Goal: Task Accomplishment & Management: Manage account settings

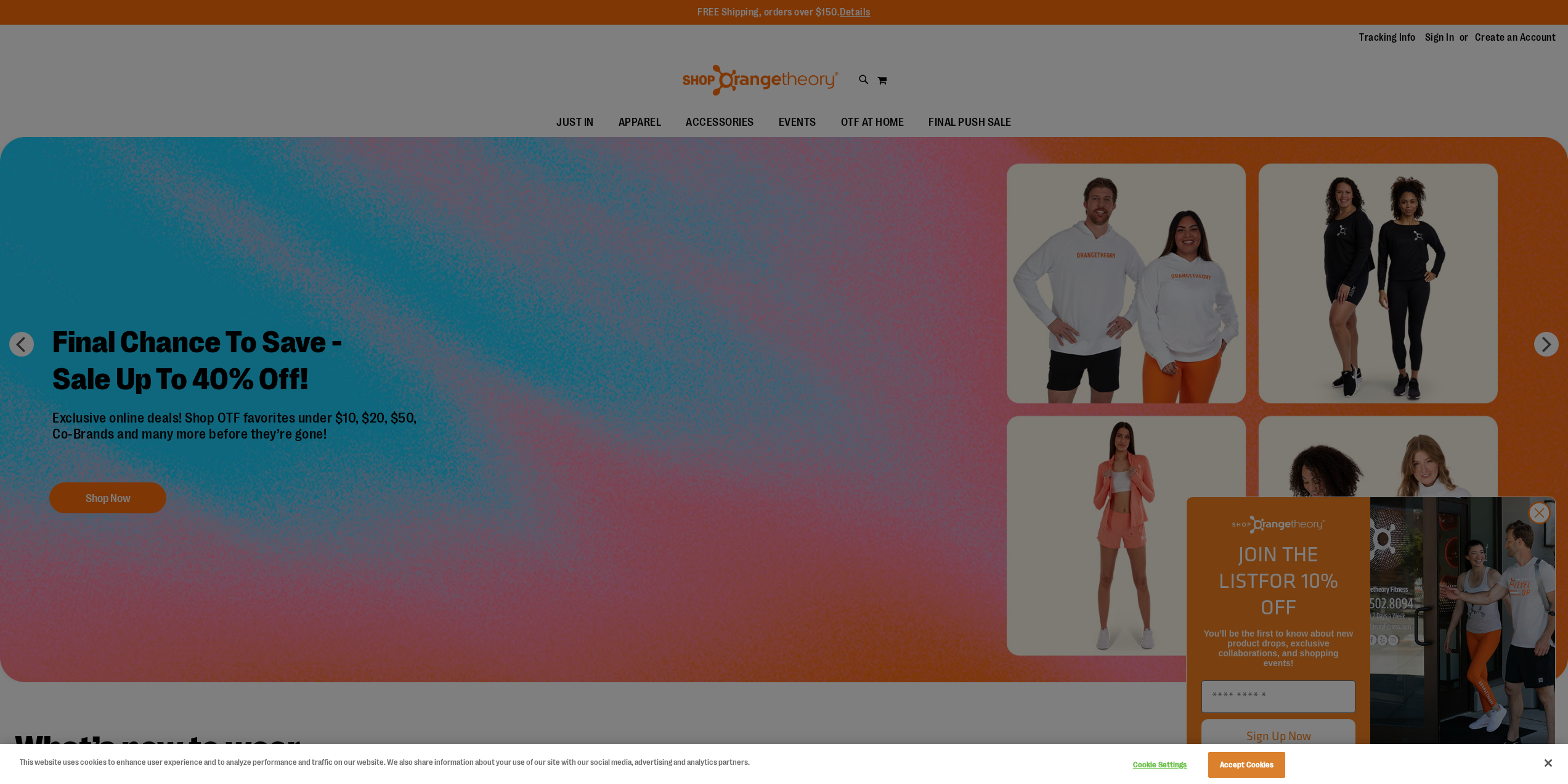
click at [1470, 77] on div at bounding box center [784, 392] width 1568 height 784
click at [1247, 756] on button "Accept Cookies" at bounding box center [1247, 764] width 77 height 26
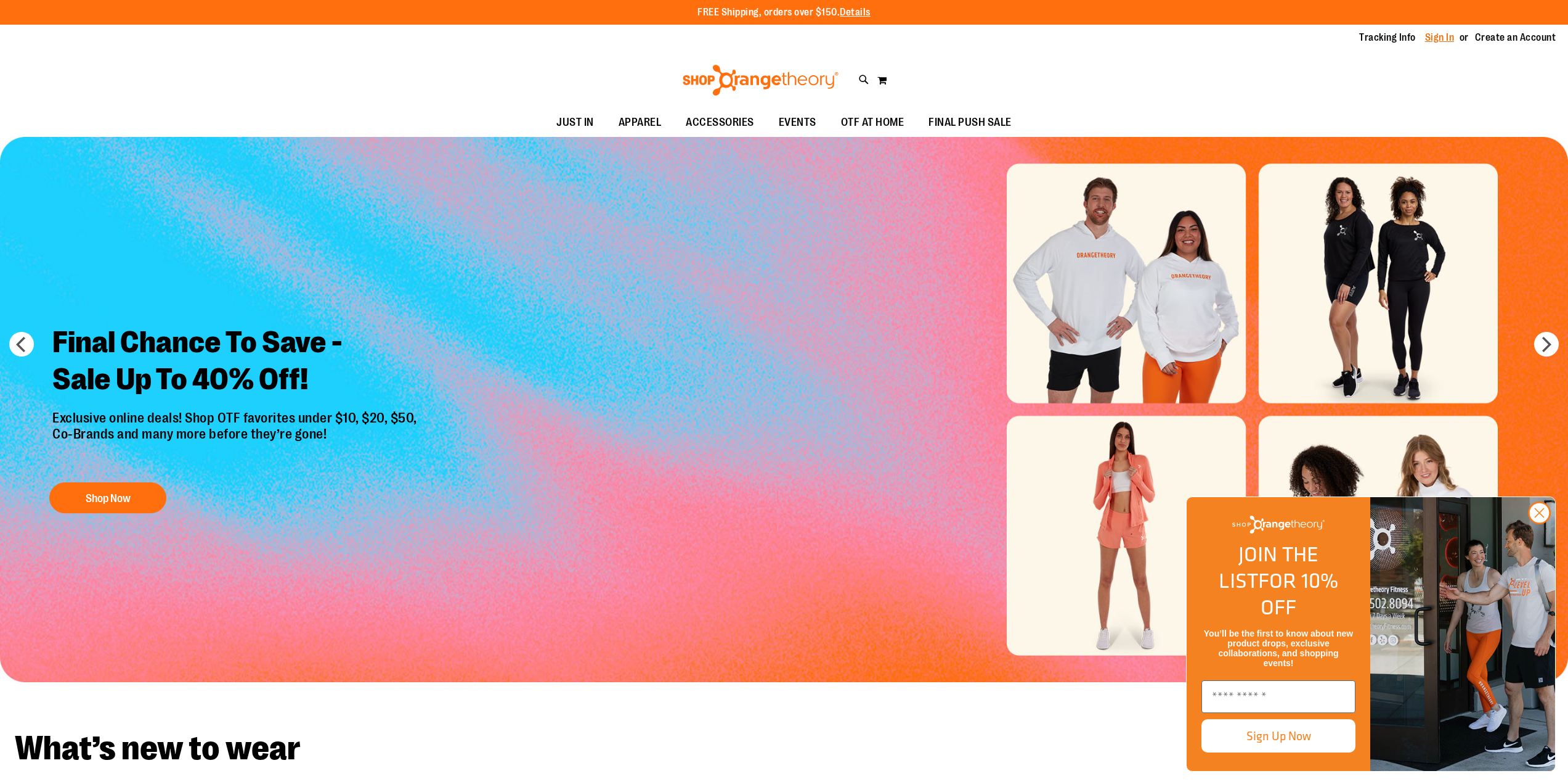
click at [1444, 32] on link "Sign In" at bounding box center [1440, 37] width 30 height 13
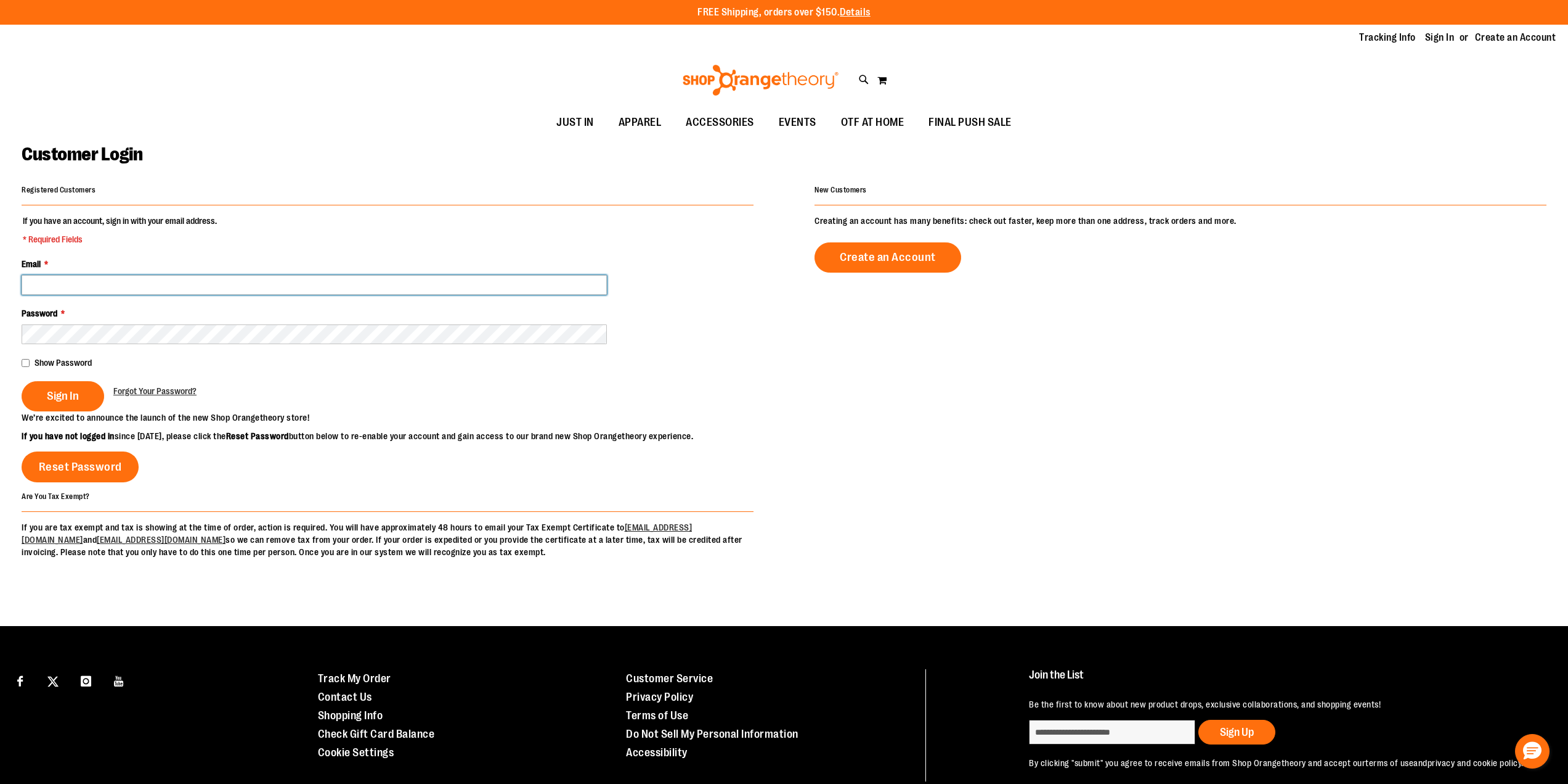
click at [155, 283] on input "Email *" at bounding box center [314, 285] width 586 height 20
type input "**********"
click at [274, 389] on div "Sign In Forgot Your Password?" at bounding box center [387, 396] width 732 height 30
click at [72, 400] on span "Sign In" at bounding box center [62, 395] width 32 height 13
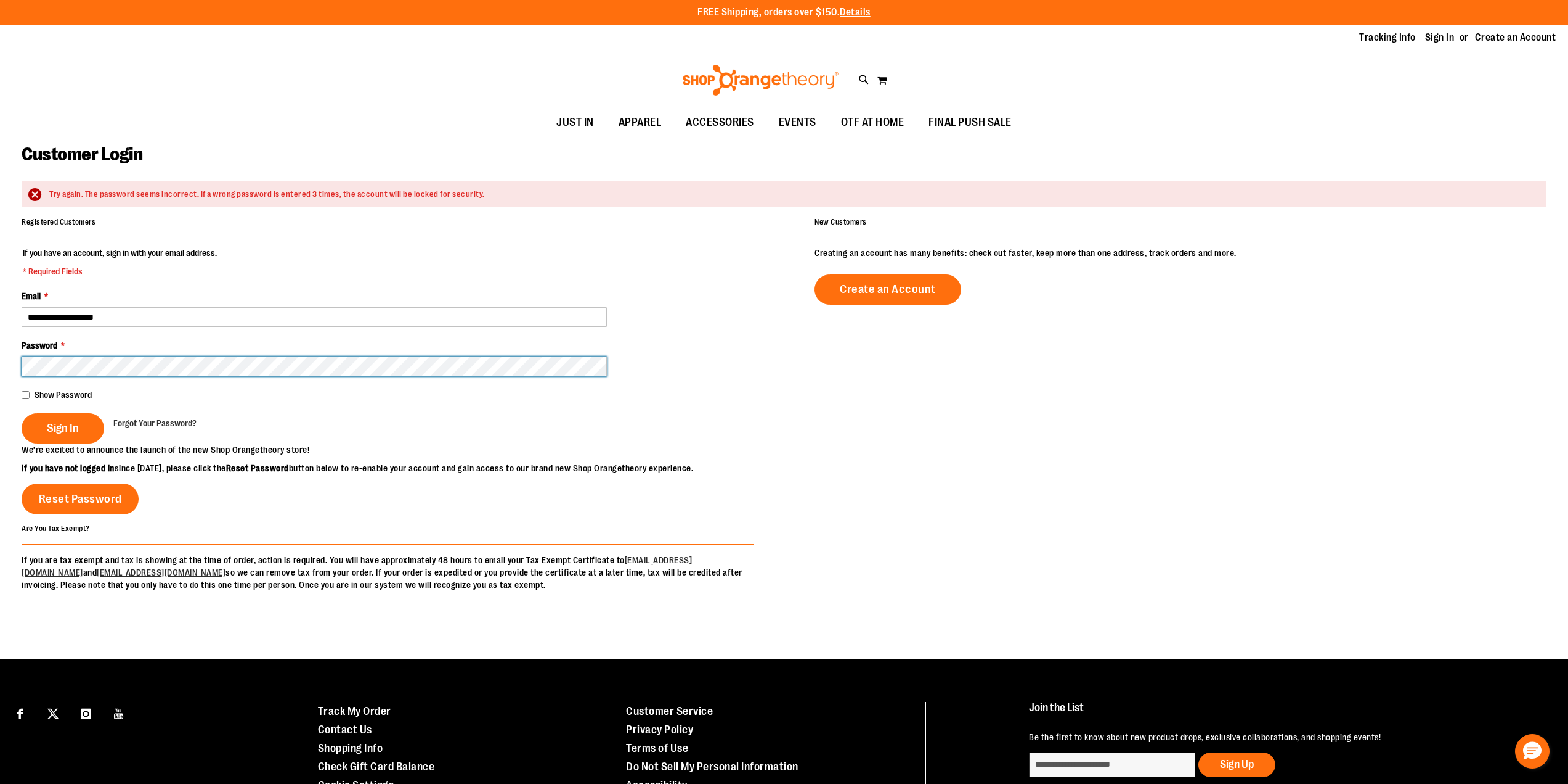
click at [243, 416] on div "Sign In Forgot Your Password?" at bounding box center [387, 428] width 732 height 30
click at [73, 423] on span "Sign In" at bounding box center [62, 427] width 32 height 13
click at [145, 420] on span "Forgot Your Password?" at bounding box center [155, 423] width 84 height 10
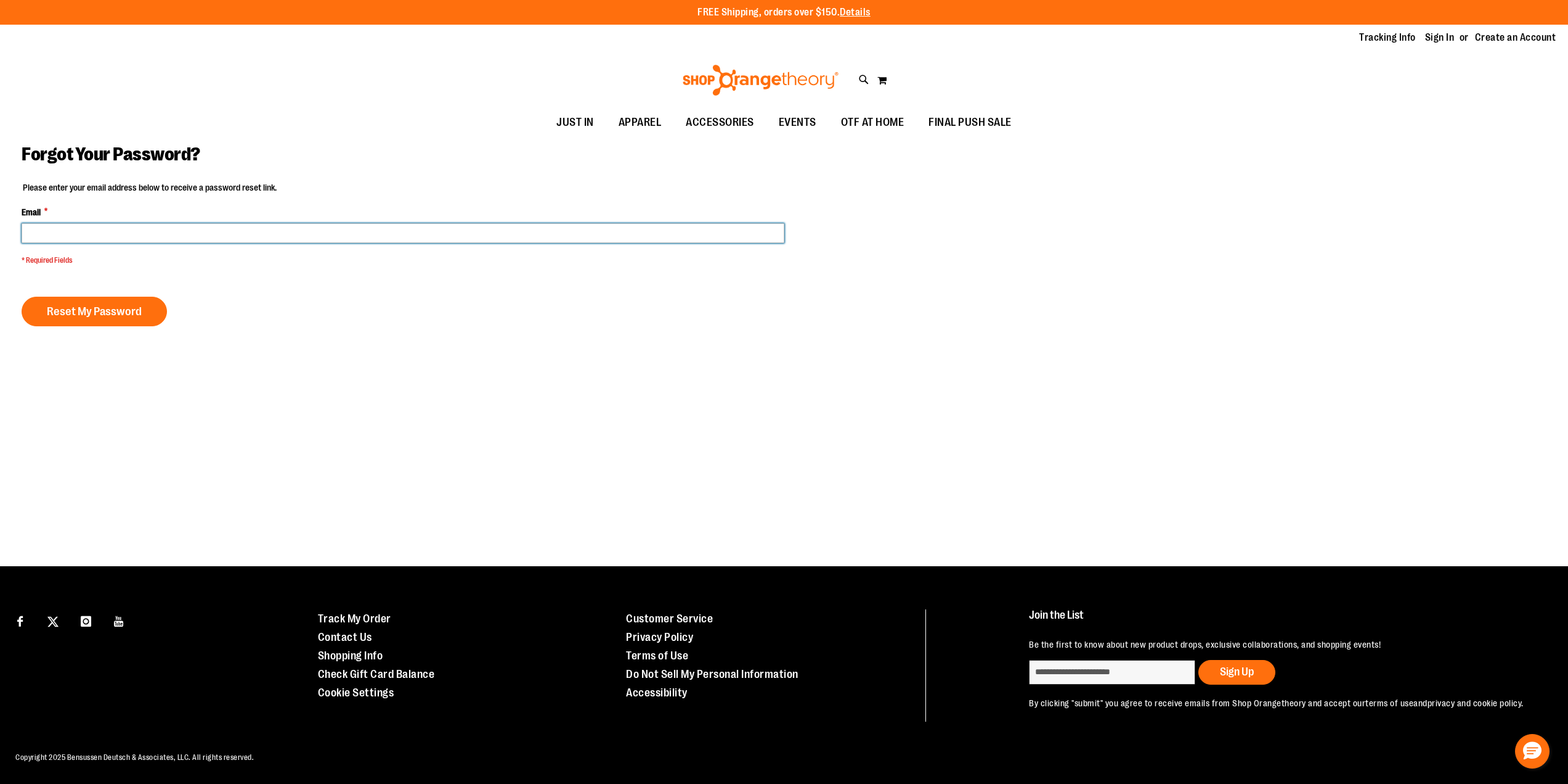
click at [175, 236] on input "Email *" at bounding box center [403, 233] width 763 height 20
type input "**********"
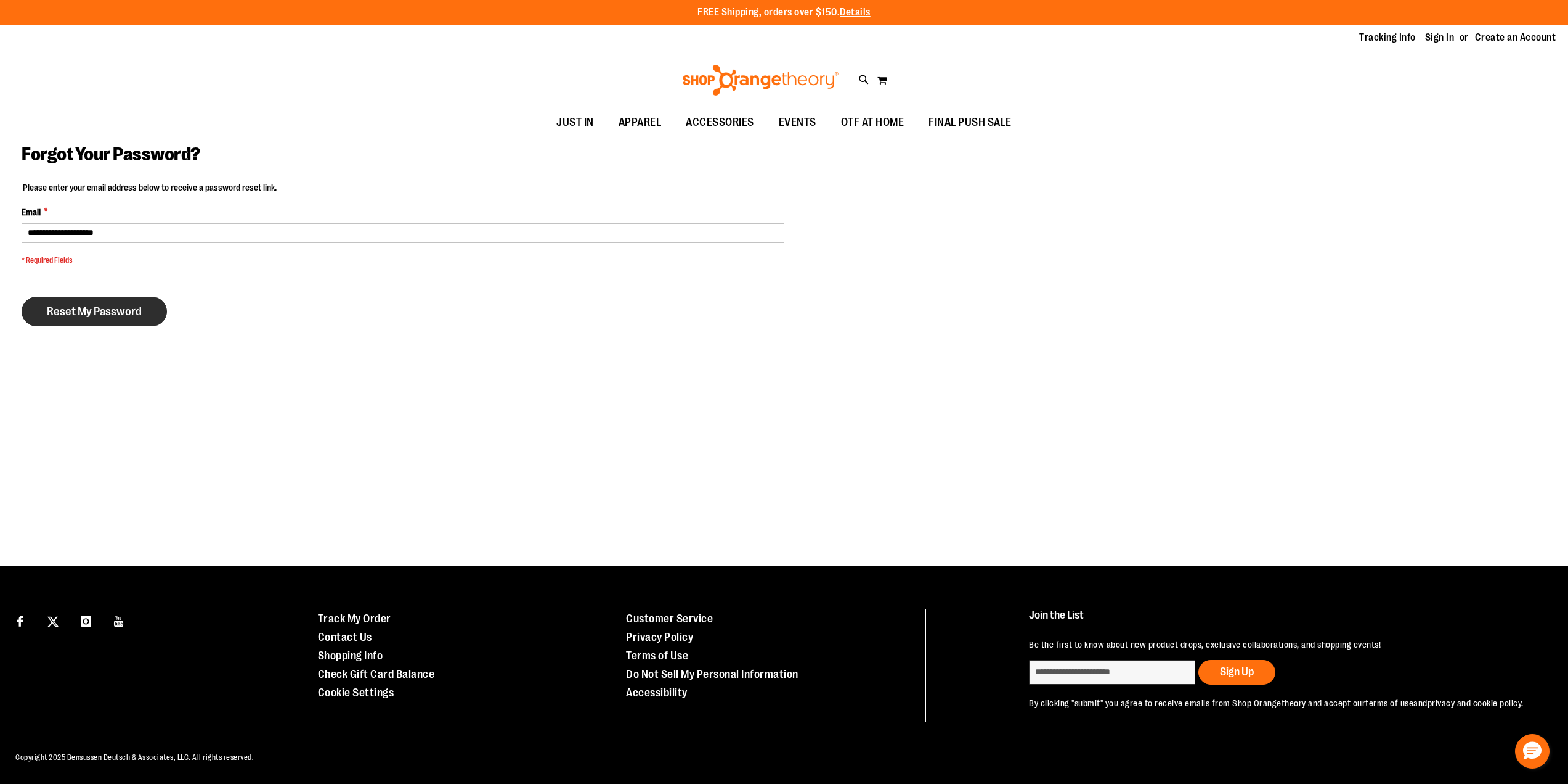
click at [98, 307] on span "Reset My Password" at bounding box center [94, 311] width 95 height 13
